Goal: Navigation & Orientation: Find specific page/section

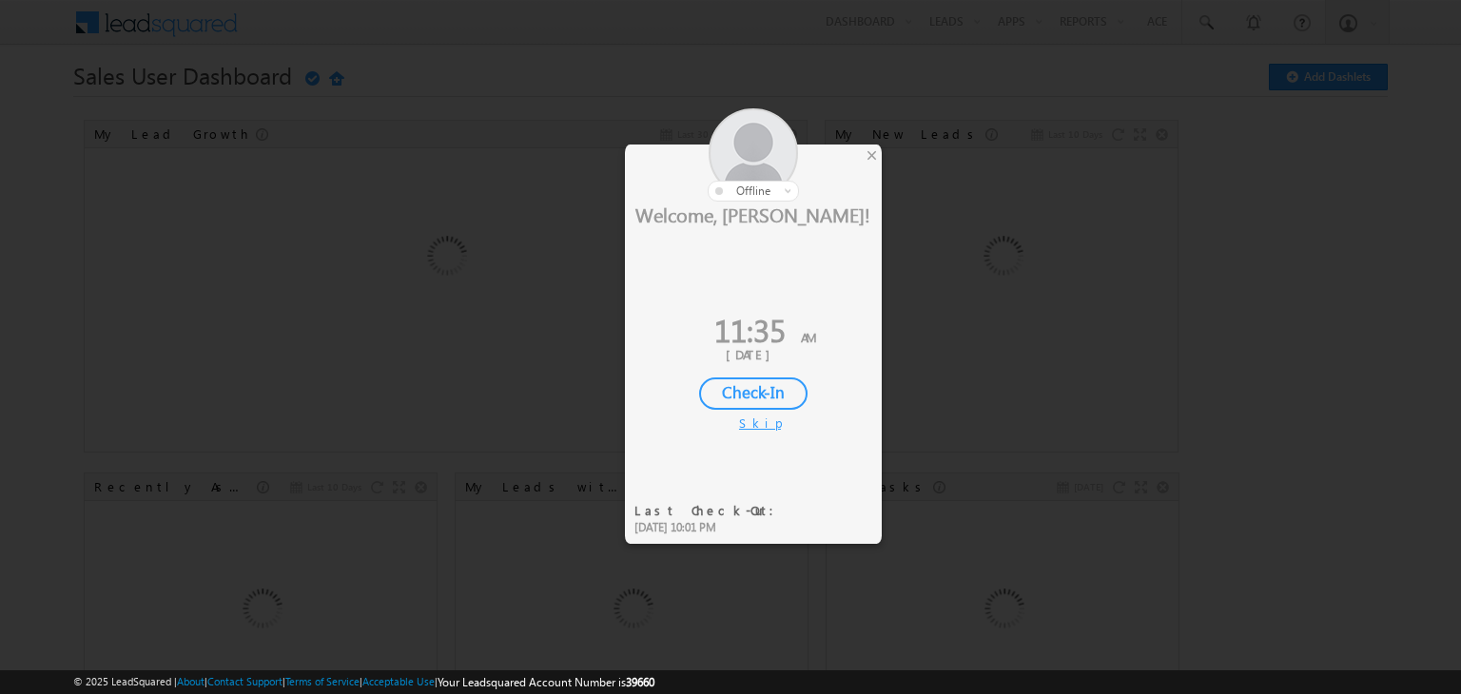
click at [723, 393] on div "Check-In" at bounding box center [753, 394] width 108 height 32
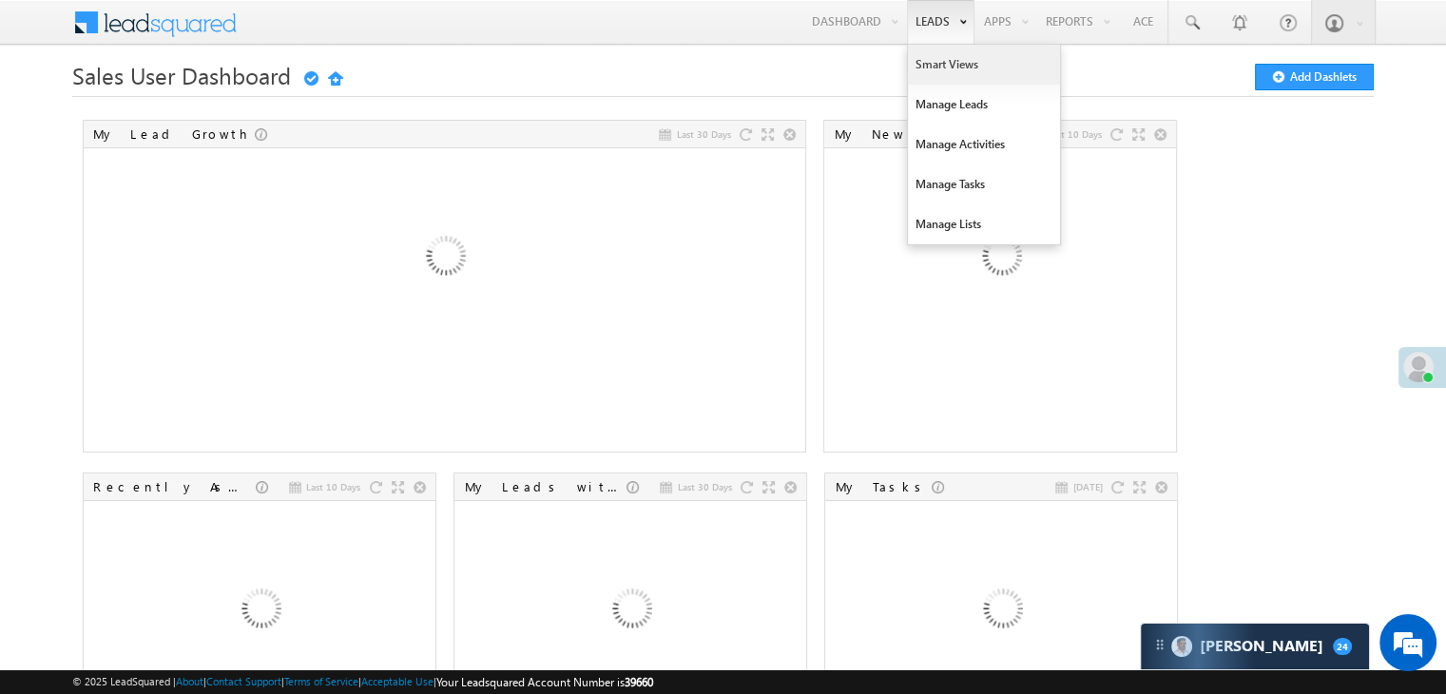
click at [917, 58] on link "Smart Views" at bounding box center [984, 65] width 152 height 40
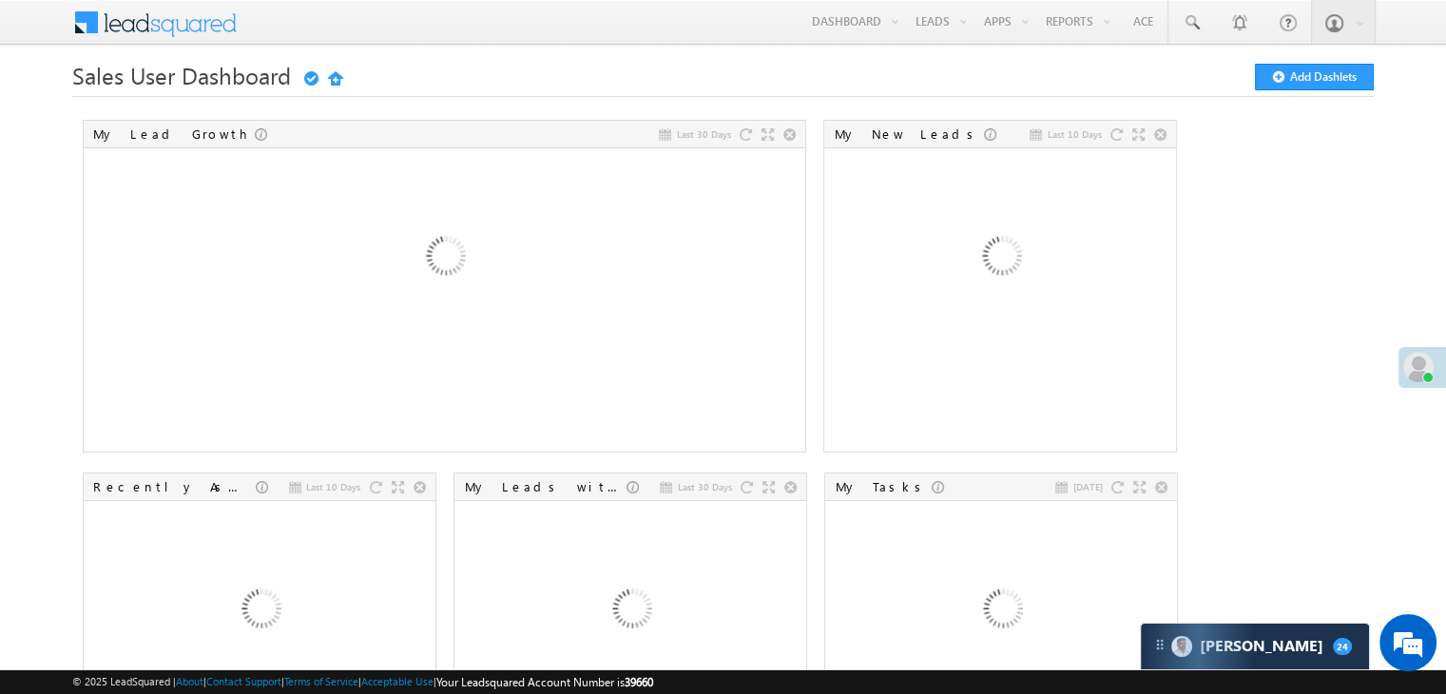
click at [1401, 361] on div at bounding box center [1423, 367] width 48 height 41
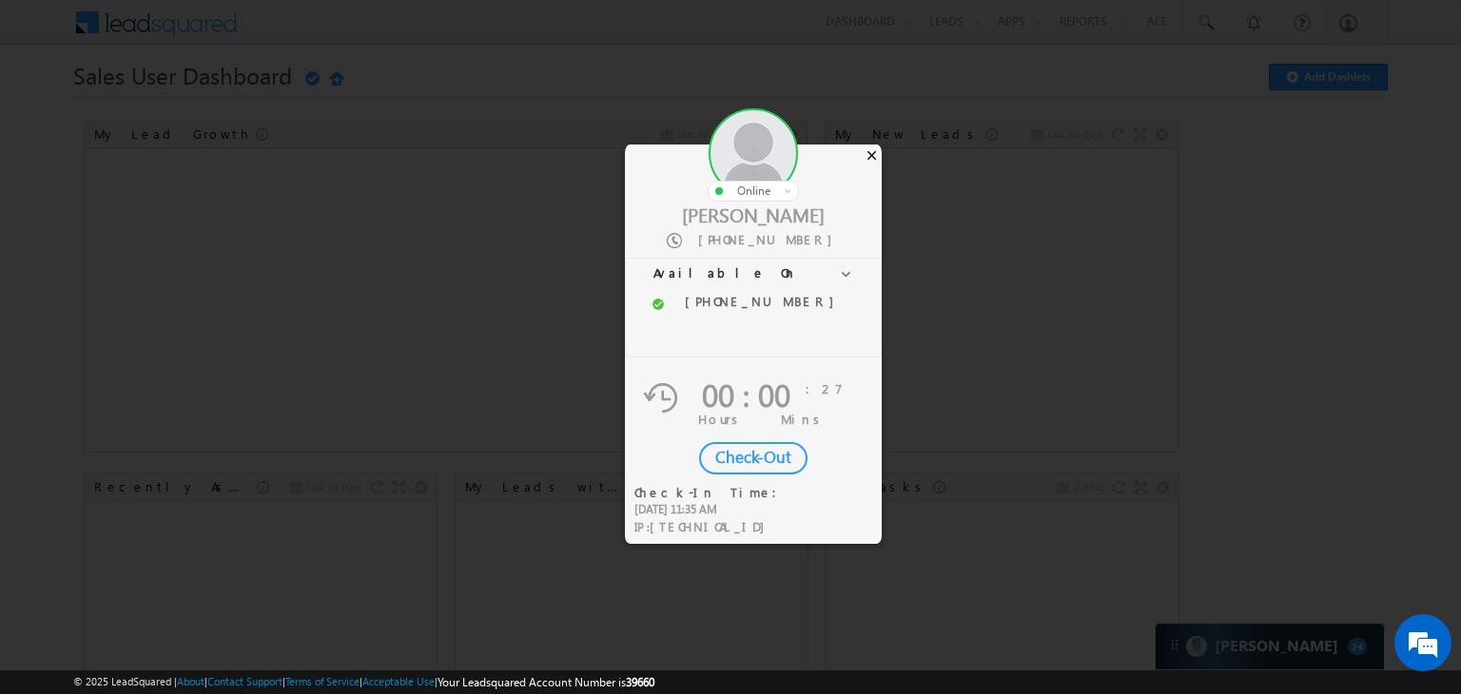
click at [866, 152] on div "×" at bounding box center [872, 155] width 20 height 21
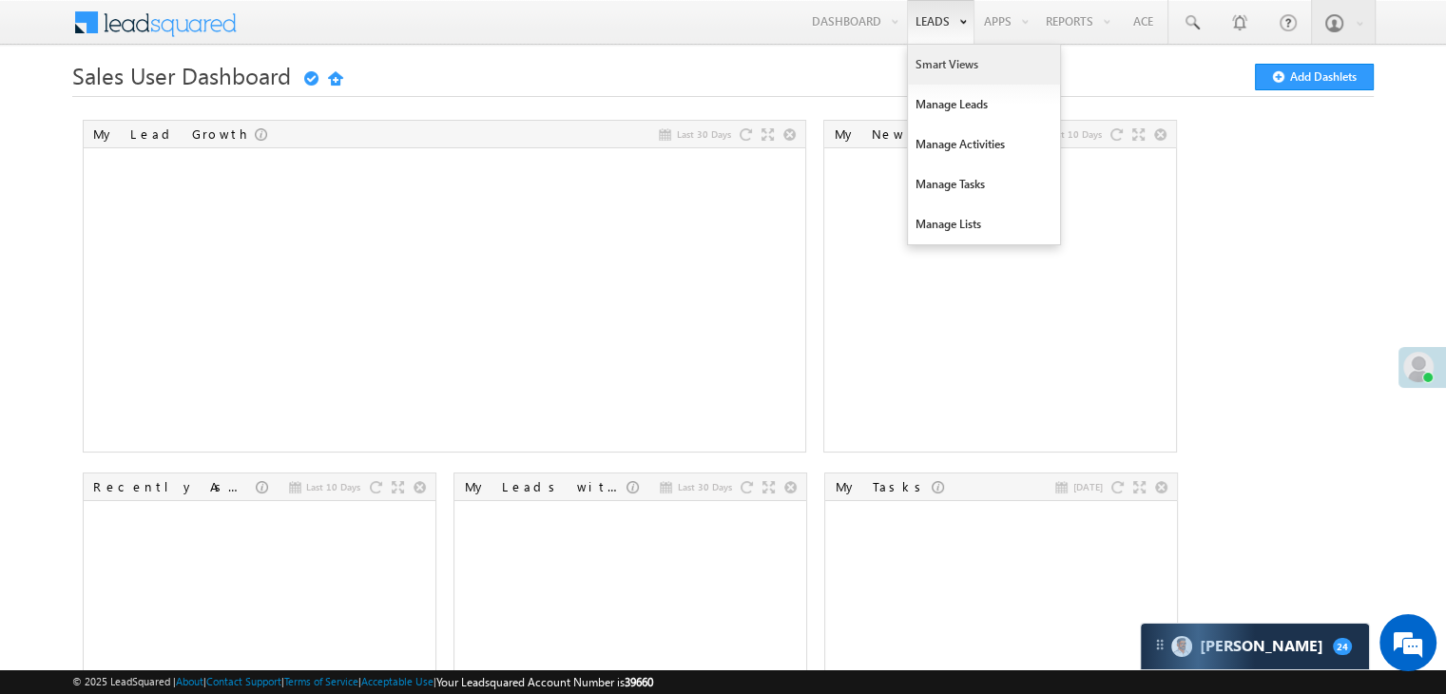
click at [929, 68] on link "Smart Views" at bounding box center [984, 65] width 152 height 40
